Goal: Information Seeking & Learning: Learn about a topic

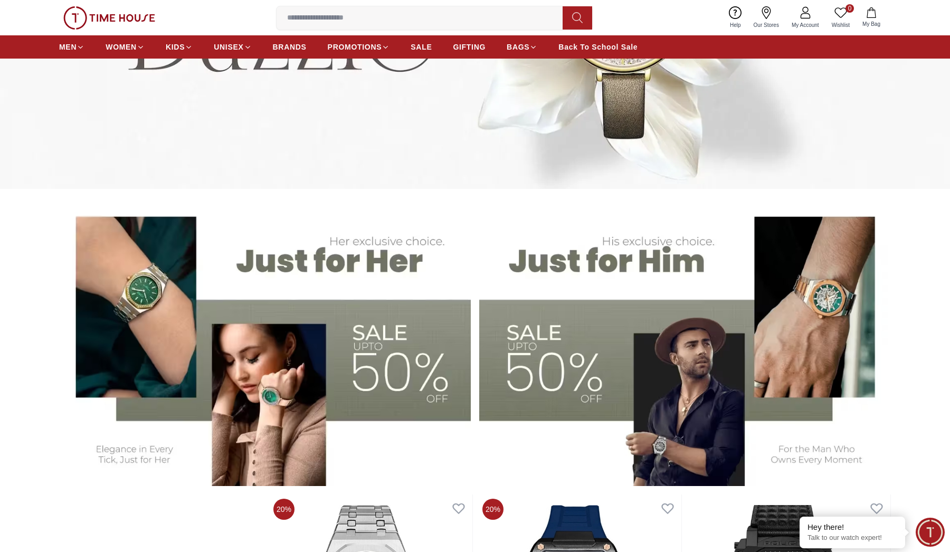
scroll to position [238, 0]
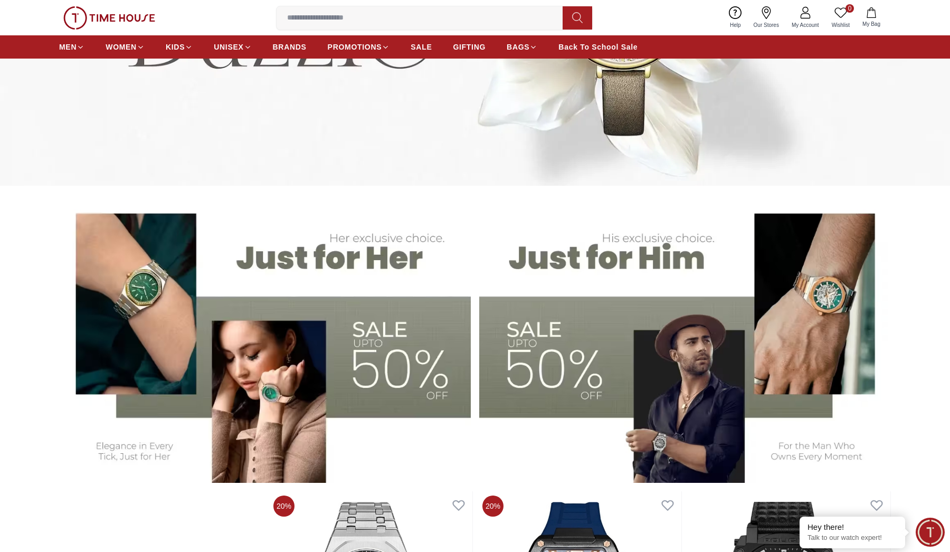
click at [108, 339] on img at bounding box center [265, 339] width 412 height 287
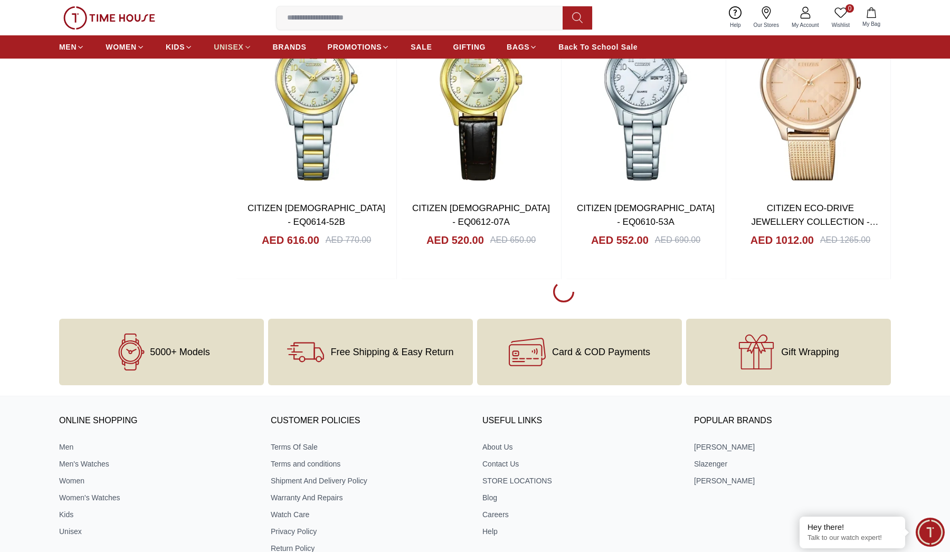
scroll to position [1370, 0]
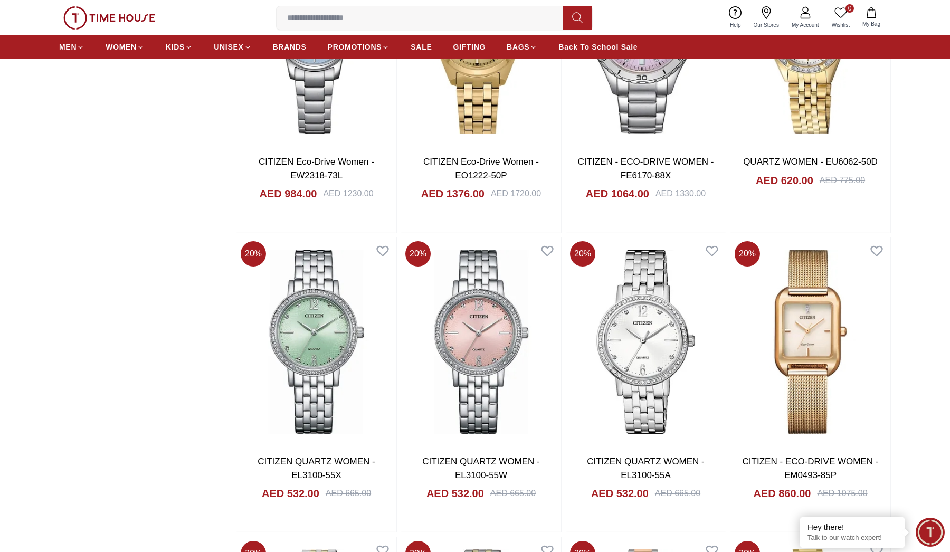
scroll to position [2705, 1]
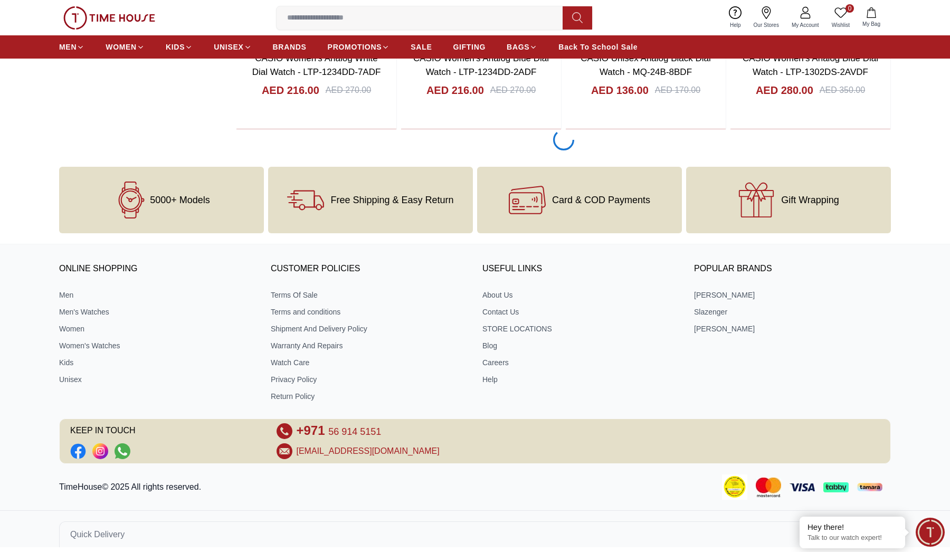
scroll to position [4514, 0]
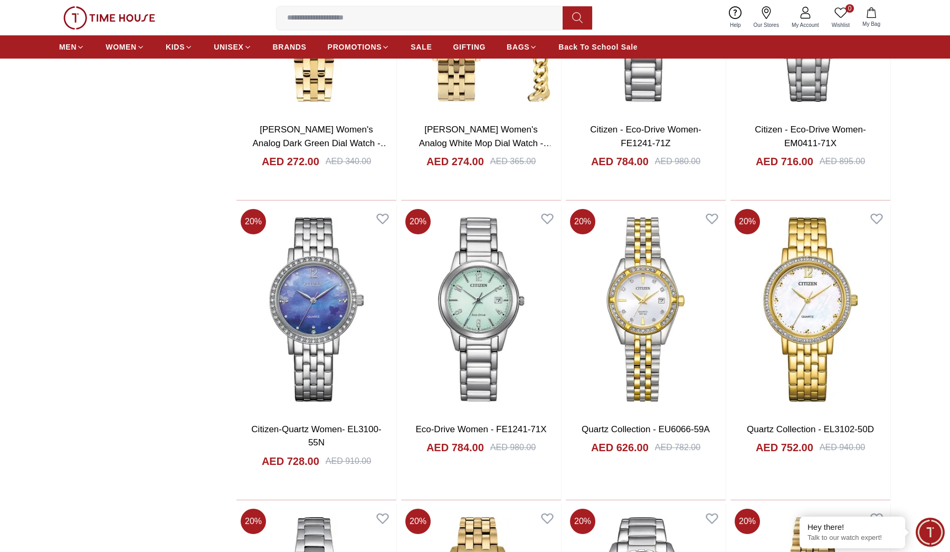
scroll to position [1370, 0]
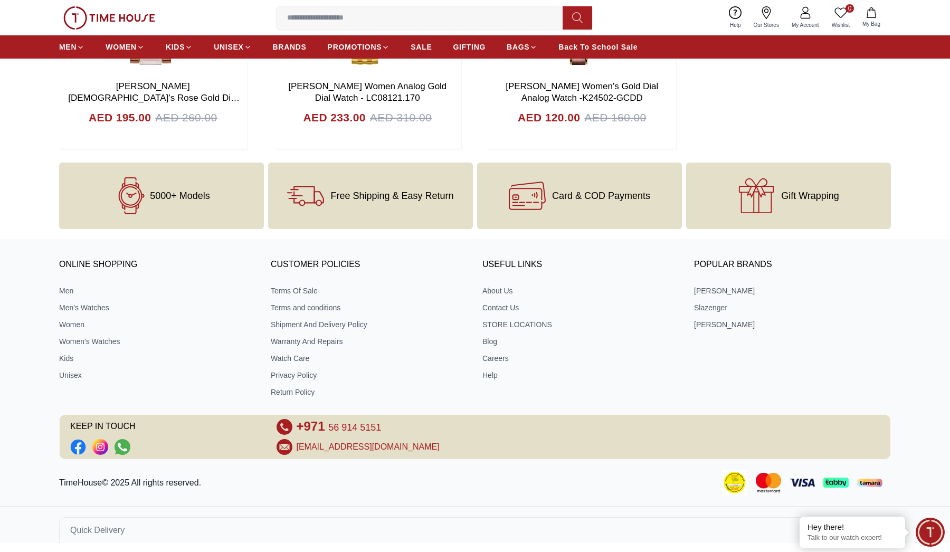
scroll to position [4128, 0]
